Goal: Information Seeking & Learning: Learn about a topic

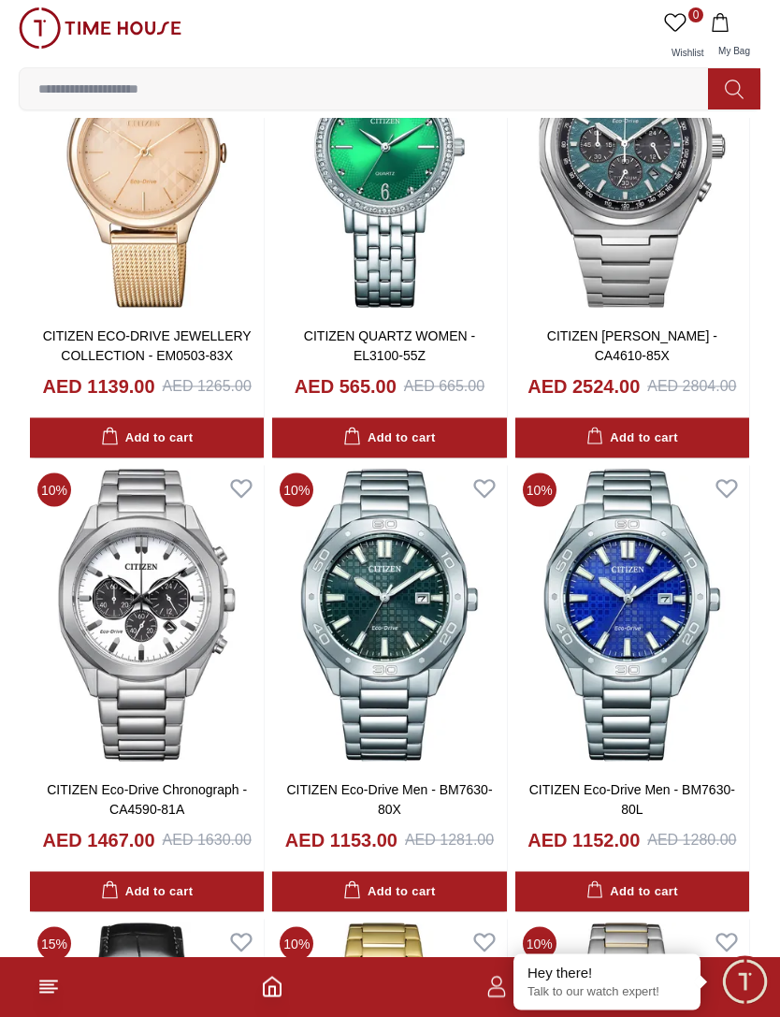
scroll to position [1582, 0]
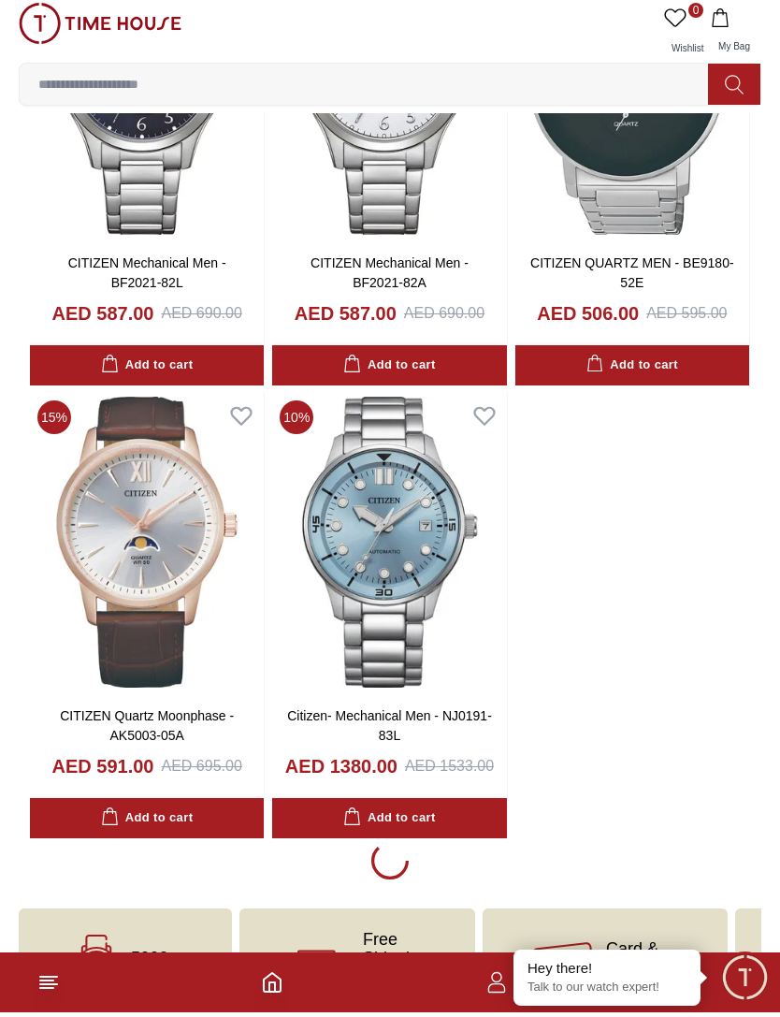
scroll to position [2974, 0]
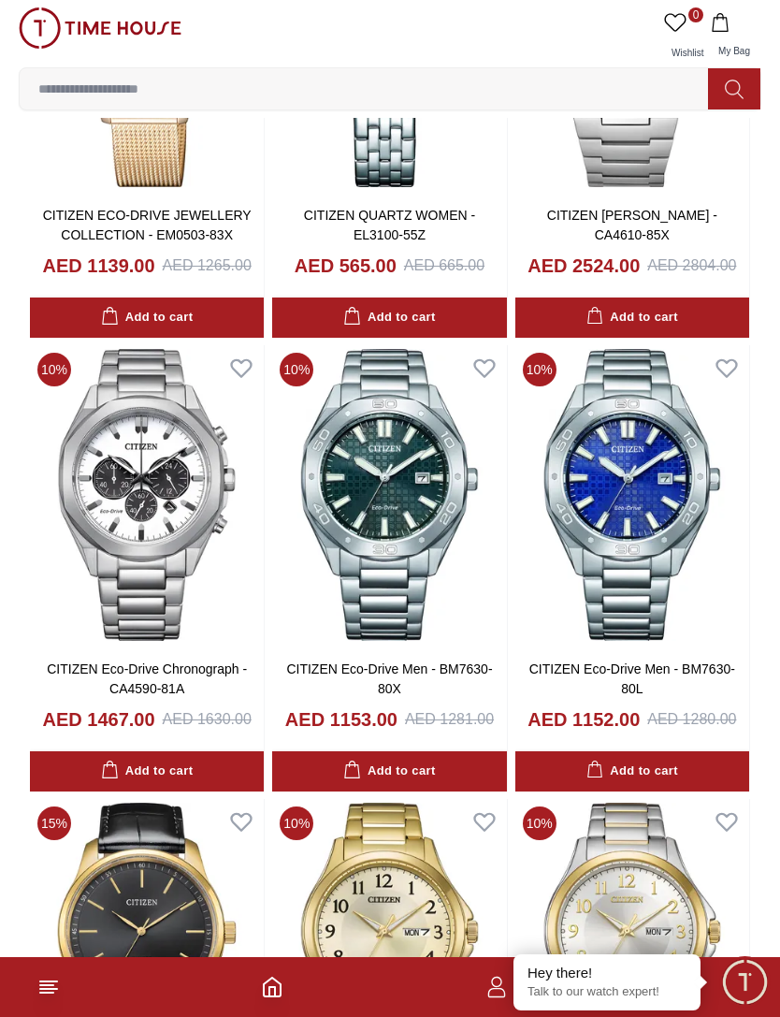
click at [59, 81] on input at bounding box center [372, 88] width 704 height 37
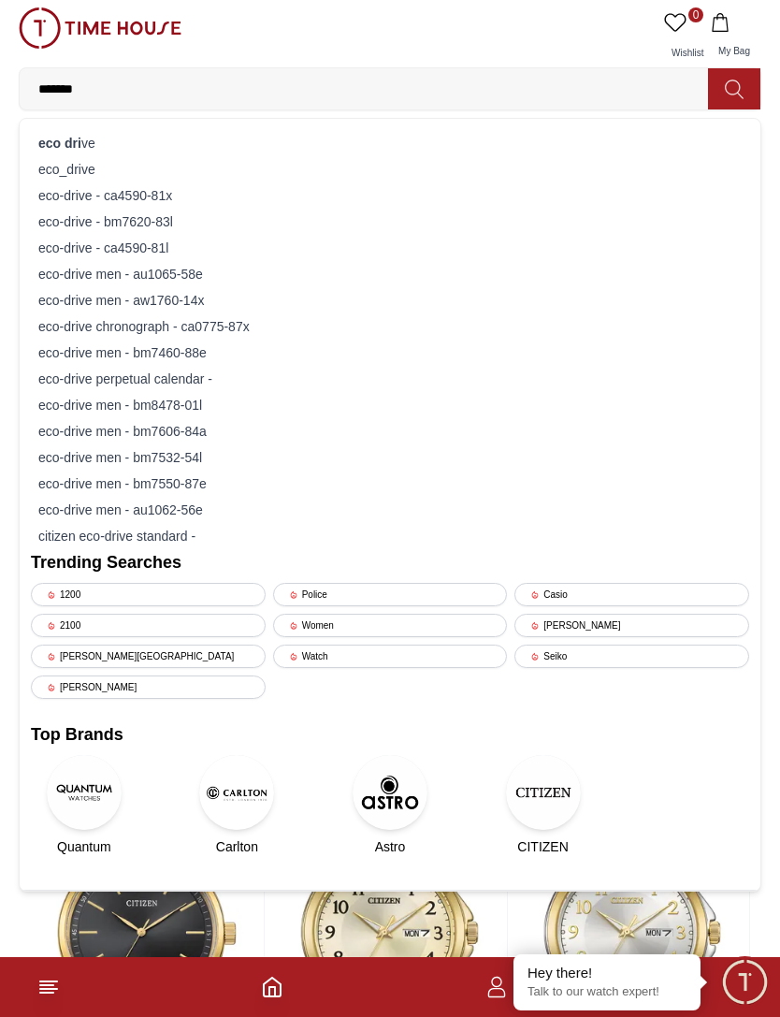
type input "*******"
click at [48, 147] on strong "eco dri" at bounding box center [59, 143] width 43 height 15
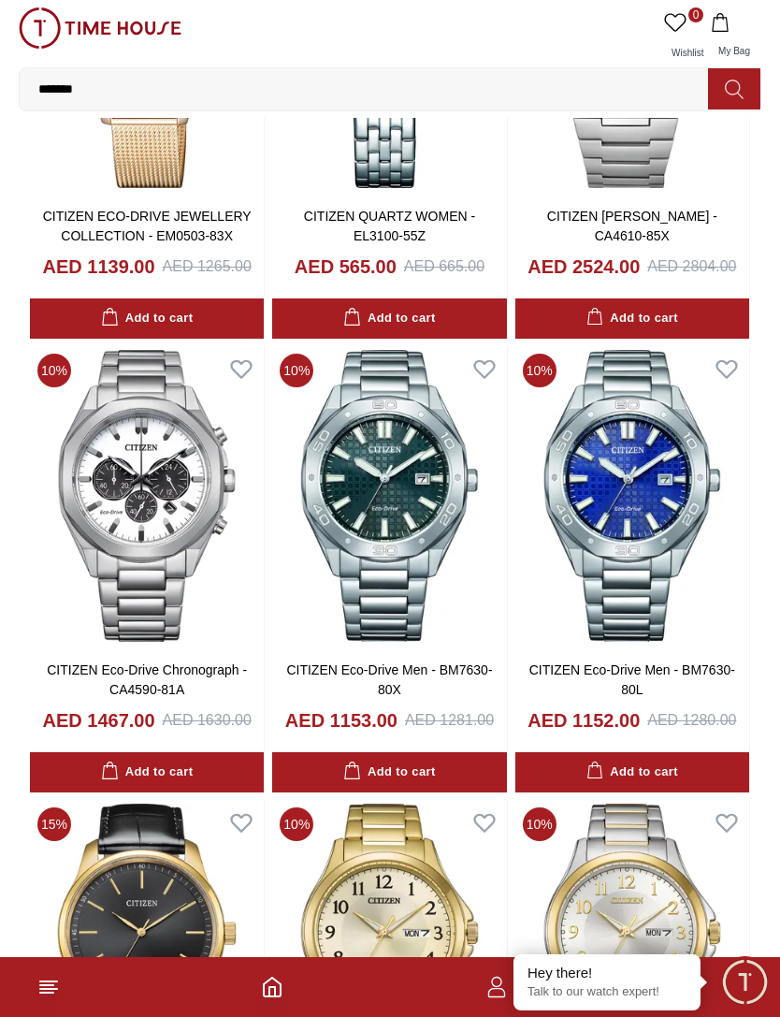
scroll to position [1662, 0]
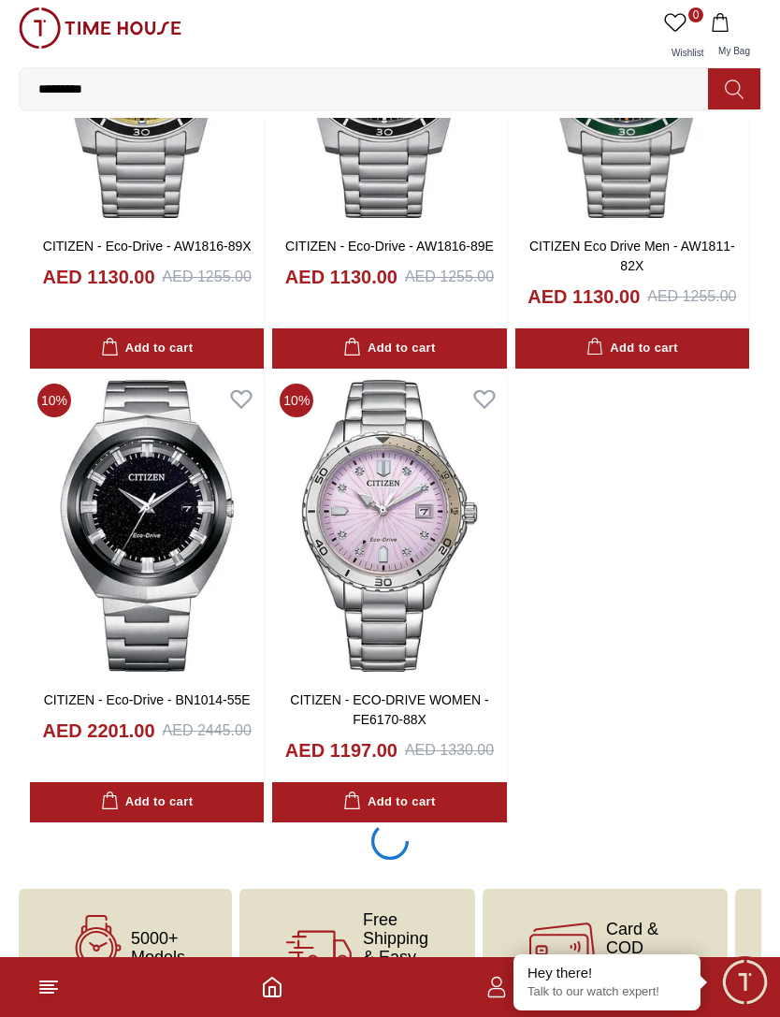
scroll to position [2527, 0]
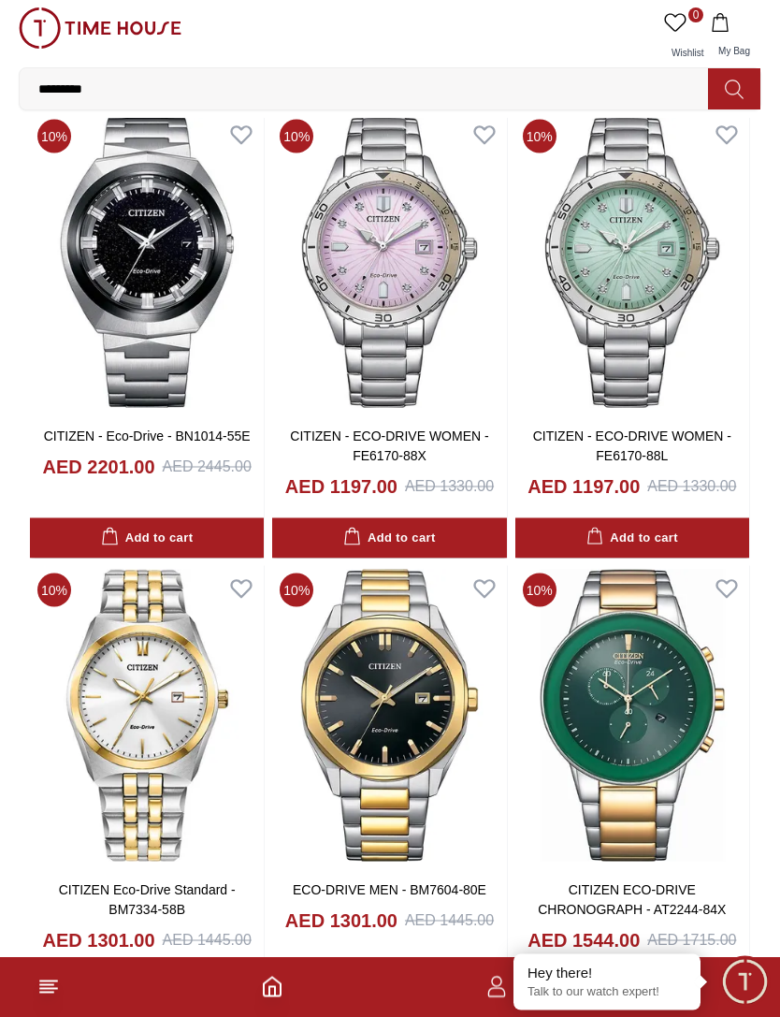
scroll to position [3036, 0]
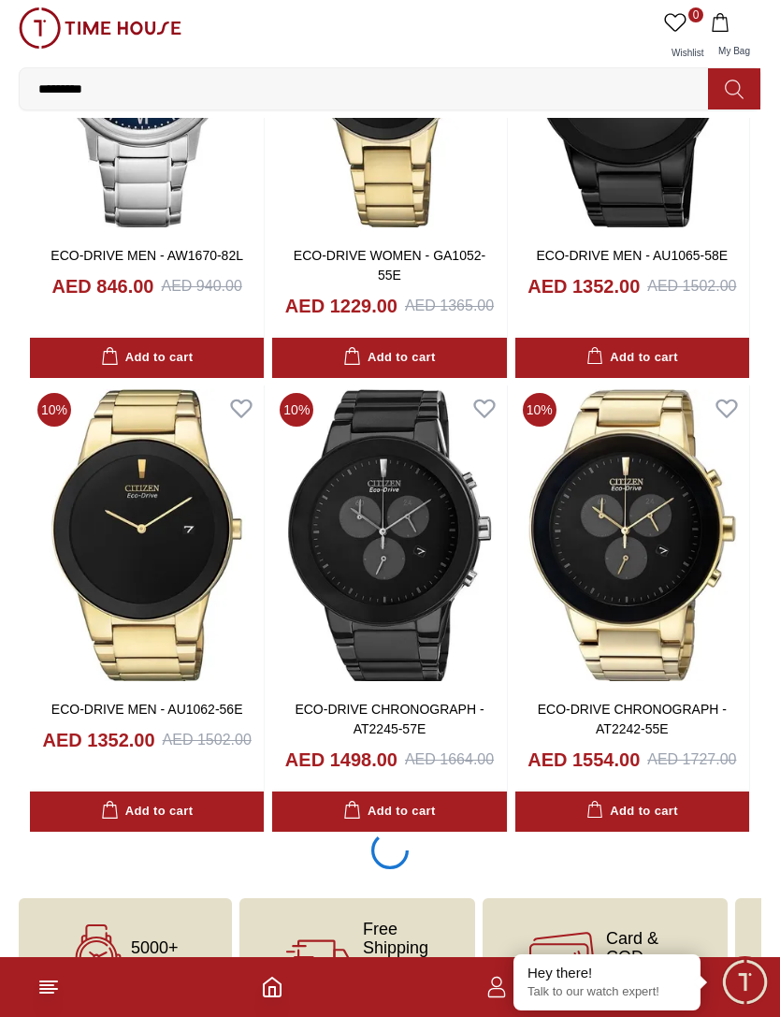
scroll to position [8330, 0]
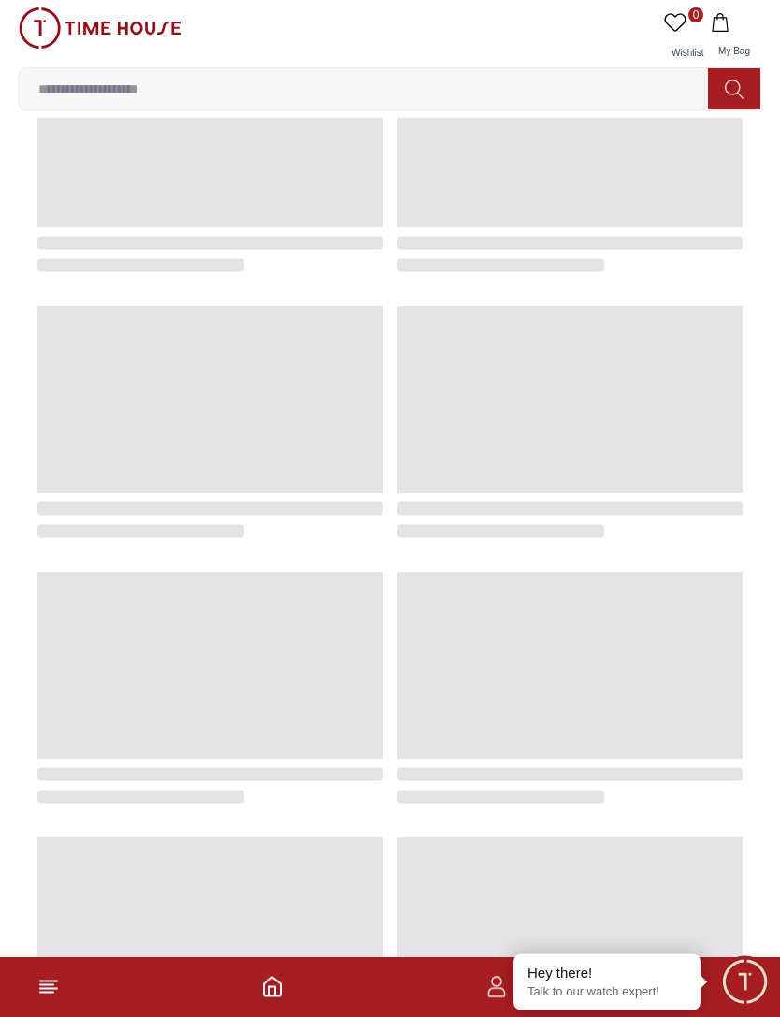
scroll to position [1659, 0]
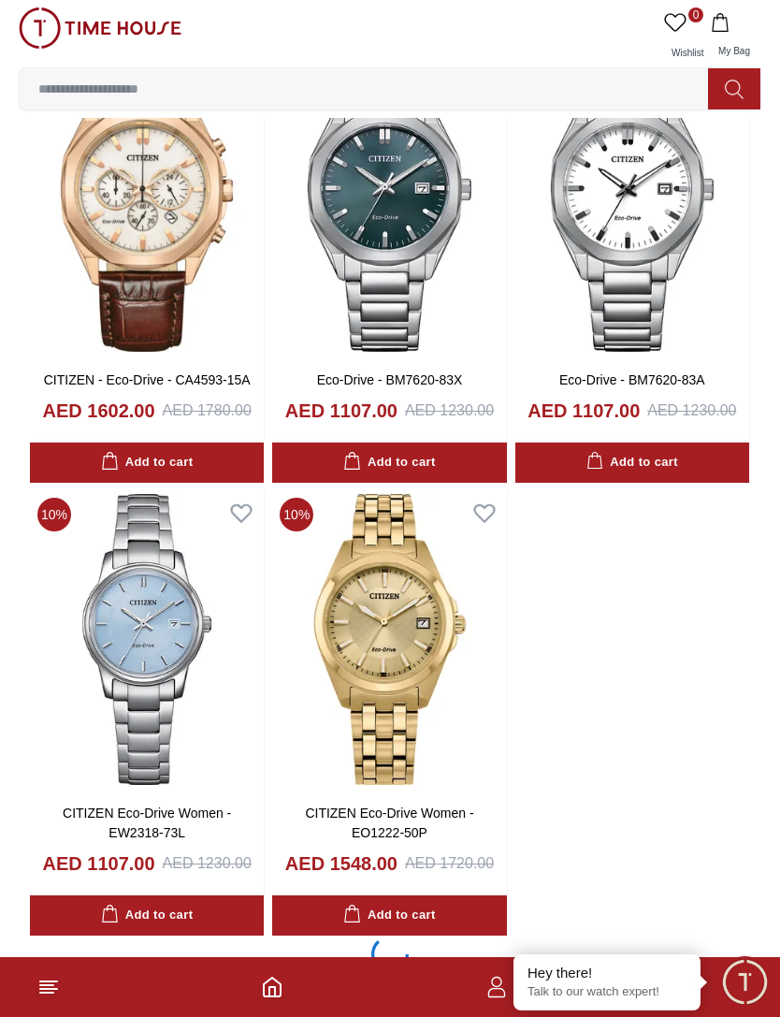
scroll to position [2813, 0]
